Goal: Check status: Check status

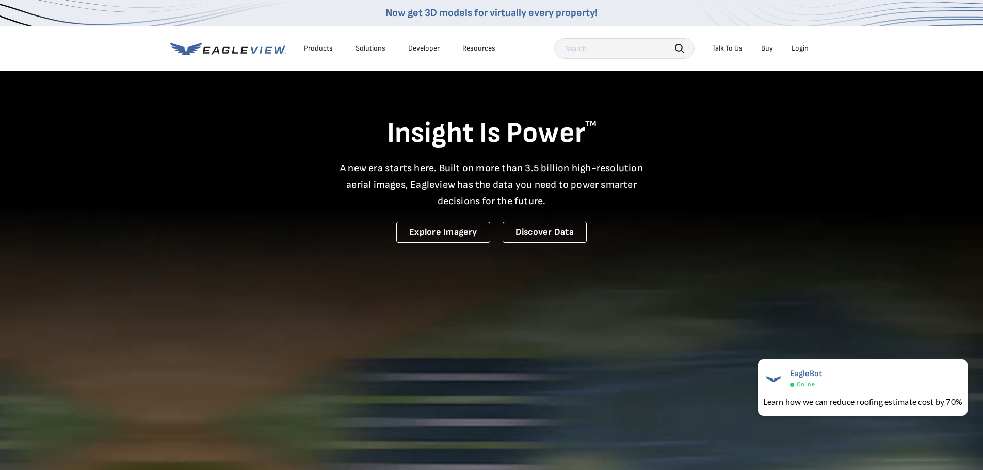
click at [798, 46] on div "Login" at bounding box center [799, 48] width 17 height 9
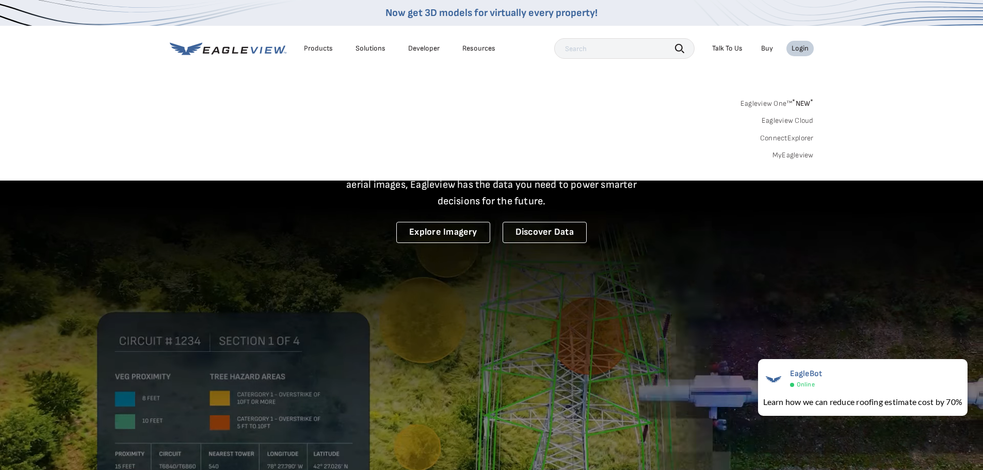
click at [787, 157] on link "MyEagleview" at bounding box center [792, 155] width 41 height 9
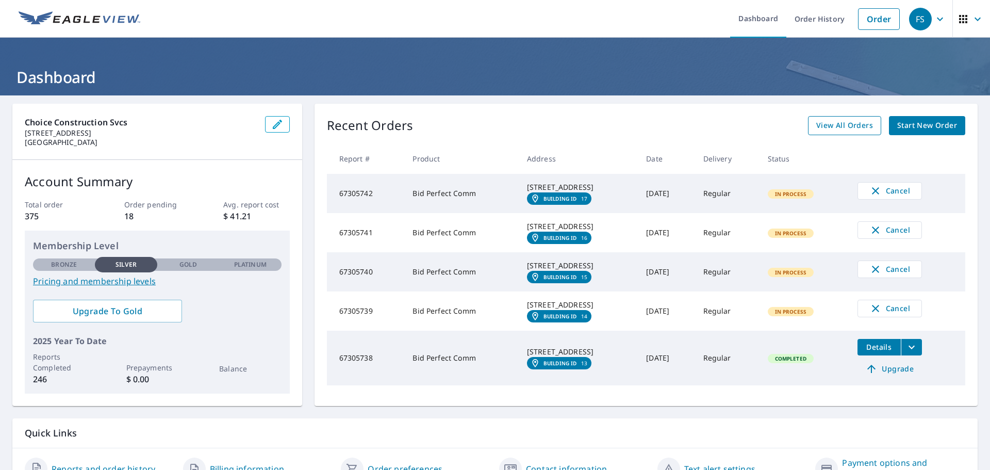
click at [858, 130] on span "View All Orders" at bounding box center [844, 125] width 57 height 13
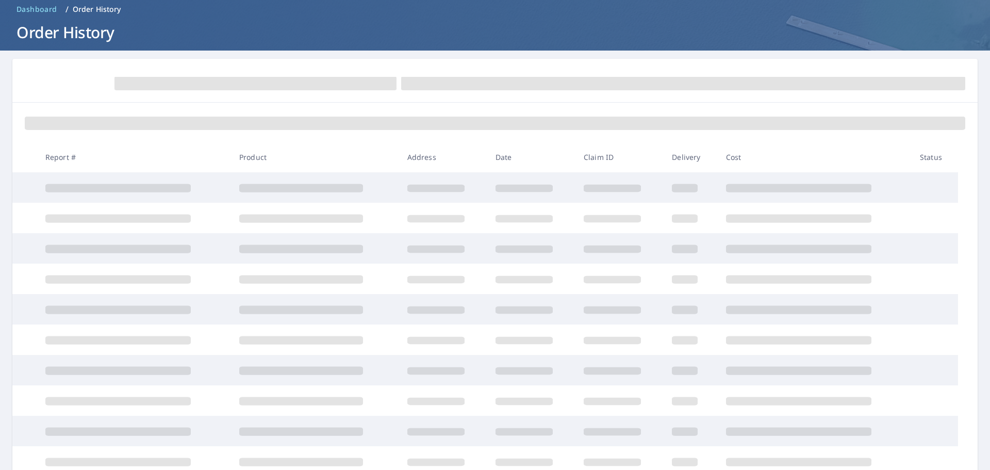
scroll to position [52, 0]
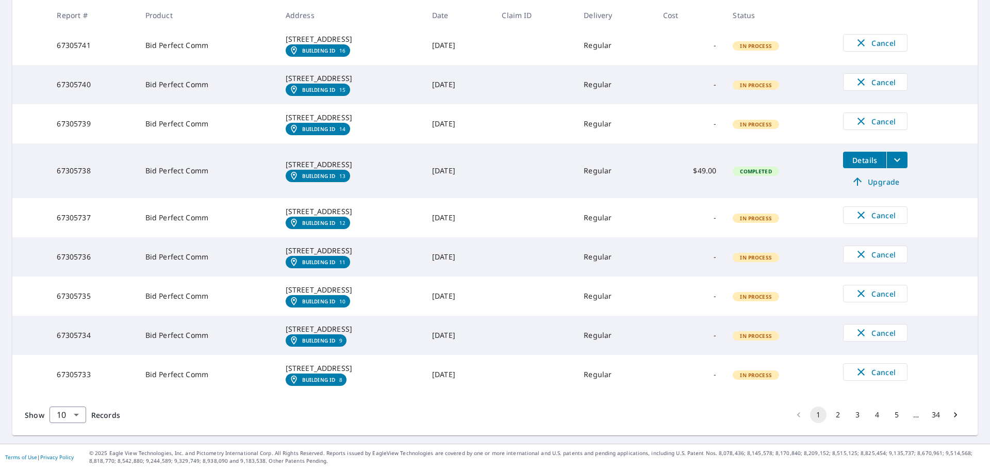
scroll to position [335, 0]
click at [828, 406] on li "2" at bounding box center [838, 414] width 20 height 17
click at [828, 407] on li "2" at bounding box center [838, 414] width 20 height 17
click at [831, 411] on button "2" at bounding box center [838, 414] width 17 height 17
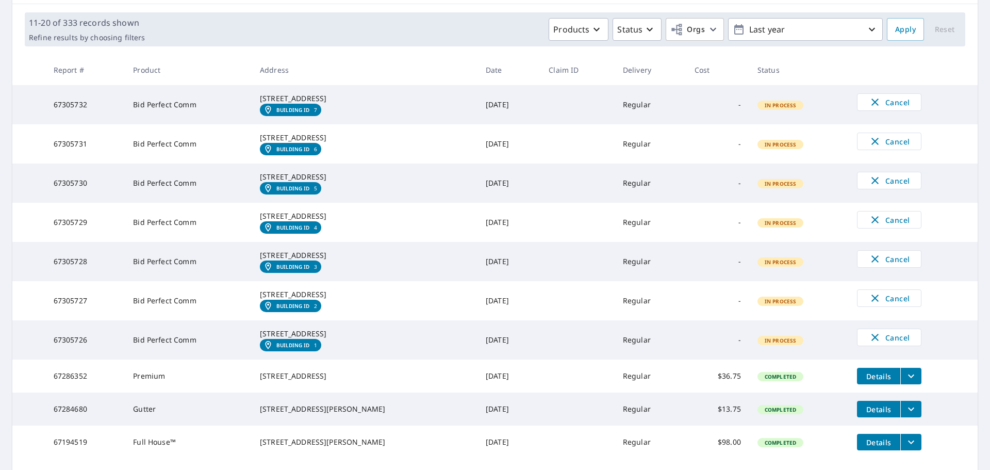
scroll to position [292, 0]
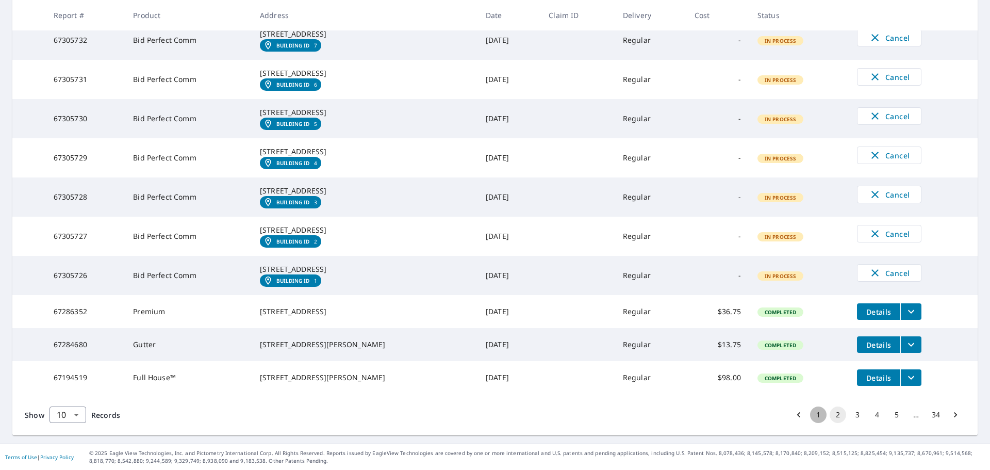
click at [810, 407] on button "1" at bounding box center [818, 414] width 17 height 17
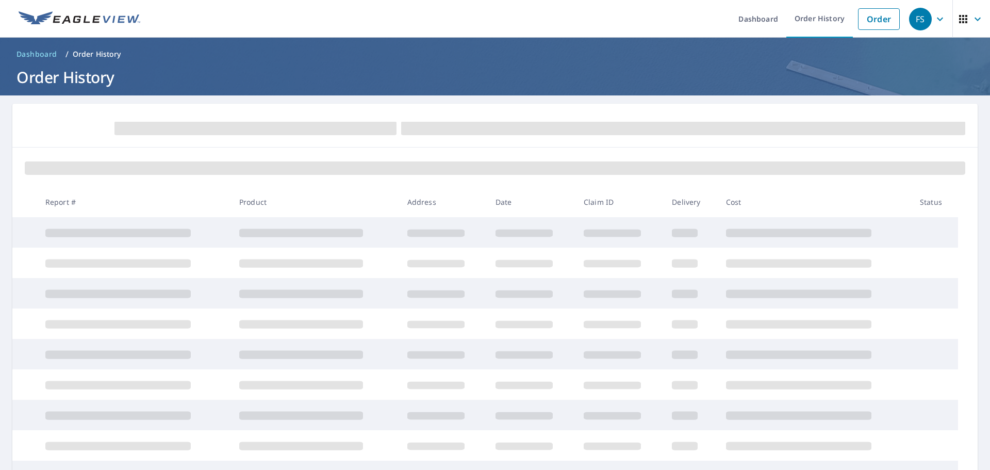
scroll to position [127, 0]
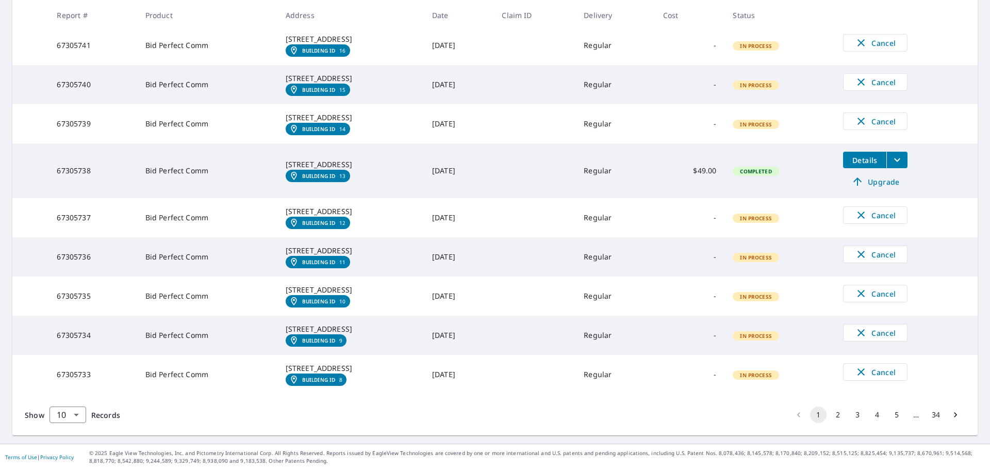
click at [830, 410] on button "2" at bounding box center [838, 414] width 17 height 17
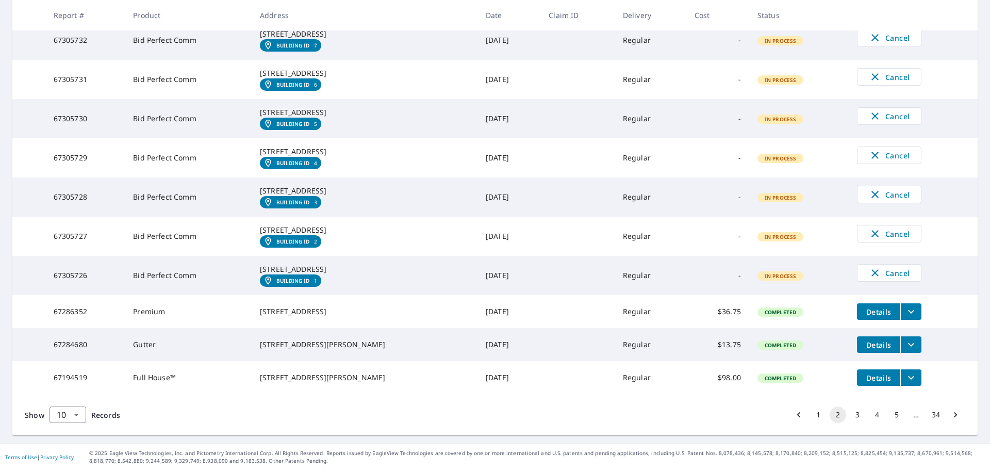
scroll to position [258, 0]
click at [810, 423] on button "1" at bounding box center [818, 414] width 17 height 17
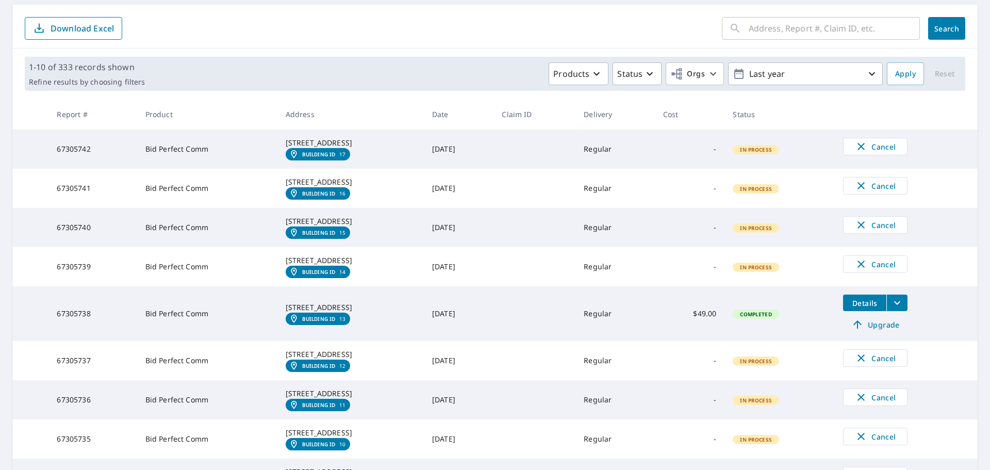
scroll to position [103, 0]
